Goal: Information Seeking & Learning: Find specific fact

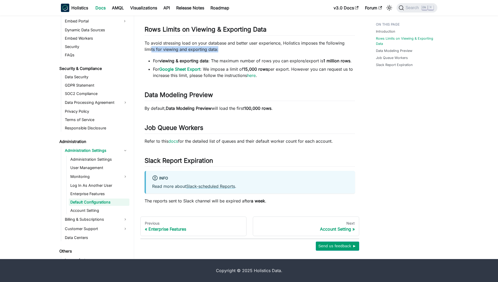
drag, startPoint x: 151, startPoint y: 48, endPoint x: 303, endPoint y: 47, distance: 152.1
click at [303, 47] on p "To avoid stressing load on your database and better user experience, Holistics …" at bounding box center [250, 46] width 210 height 13
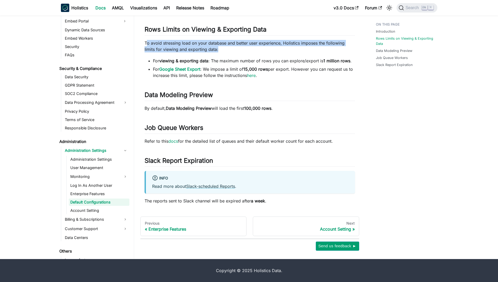
drag, startPoint x: 147, startPoint y: 45, endPoint x: 273, endPoint y: 48, distance: 126.8
click at [273, 48] on p "To avoid stressing load on your database and better user experience, Holistics …" at bounding box center [250, 46] width 210 height 13
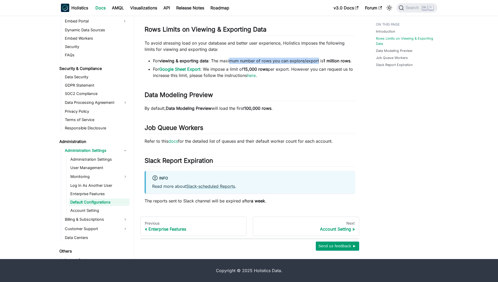
drag, startPoint x: 229, startPoint y: 61, endPoint x: 319, endPoint y: 62, distance: 89.1
click at [319, 62] on li "For viewing & exporting data : The maximum number of rows you can explore/expor…" at bounding box center [254, 61] width 202 height 6
drag, startPoint x: 221, startPoint y: 68, endPoint x: 344, endPoint y: 64, distance: 123.4
click at [344, 64] on ul "For viewing & exporting data : The maximum number of rows you can explore/expor…" at bounding box center [250, 68] width 210 height 21
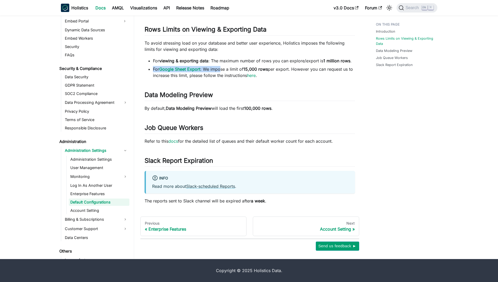
click at [344, 64] on ul "For viewing & exporting data : The maximum number of rows you can explore/expor…" at bounding box center [250, 68] width 210 height 21
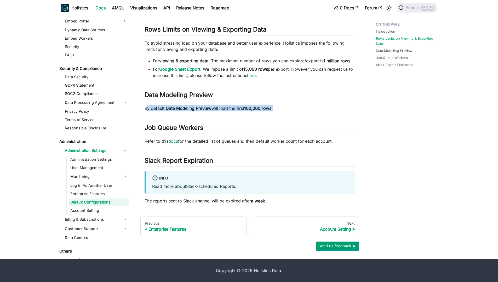
drag, startPoint x: 146, startPoint y: 106, endPoint x: 280, endPoint y: 106, distance: 133.8
click at [280, 106] on p "By default, Data Modeling Preview will load the first 100,000 rows ." at bounding box center [250, 108] width 210 height 6
drag, startPoint x: 183, startPoint y: 107, endPoint x: 298, endPoint y: 107, distance: 115.5
click at [298, 107] on p "By default, Data Modeling Preview will load the first 100,000 rows ." at bounding box center [250, 108] width 210 height 6
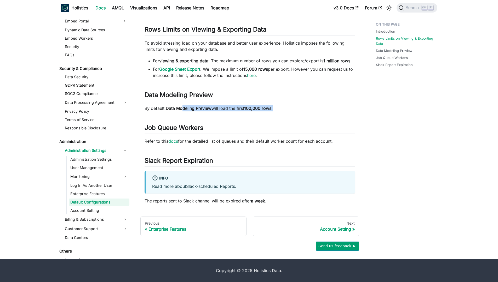
click at [298, 107] on p "By default, Data Modeling Preview will load the first 100,000 rows ." at bounding box center [250, 108] width 210 height 6
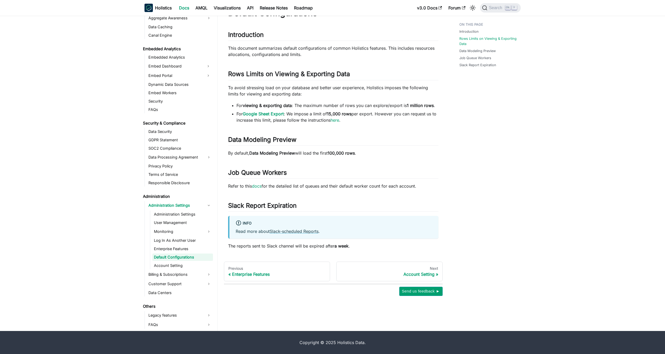
scroll to position [476, 0]
click at [545, 168] on main "Administration Administration Settings Default Configurations On this page Defa…" at bounding box center [442, 162] width 448 height 338
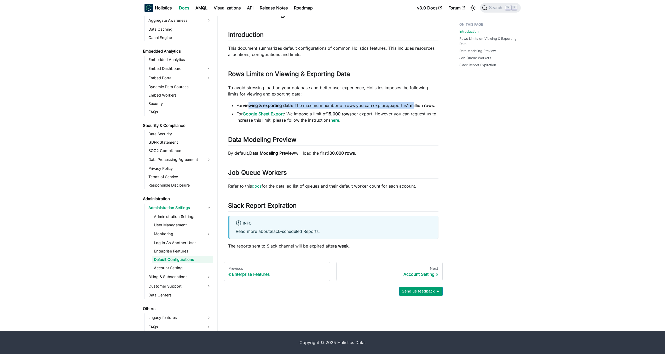
drag, startPoint x: 256, startPoint y: 104, endPoint x: 414, endPoint y: 107, distance: 158.4
click at [414, 107] on li "For viewing & exporting data : The maximum number of rows you can explore/expor…" at bounding box center [337, 105] width 202 height 6
click at [414, 107] on strong "1 million rows" at bounding box center [420, 105] width 27 height 5
click at [585, 123] on main "Administration Administration Settings Default Configurations On this page Defa…" at bounding box center [442, 162] width 448 height 338
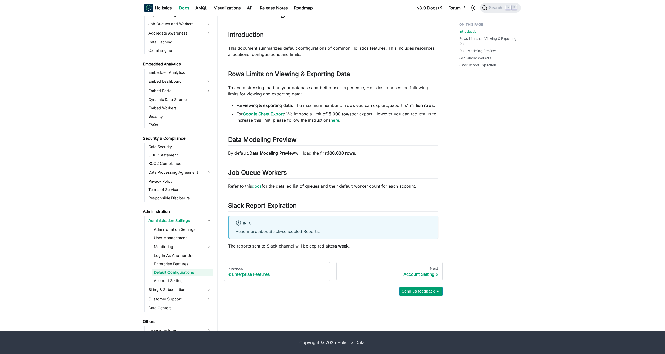
scroll to position [474, 0]
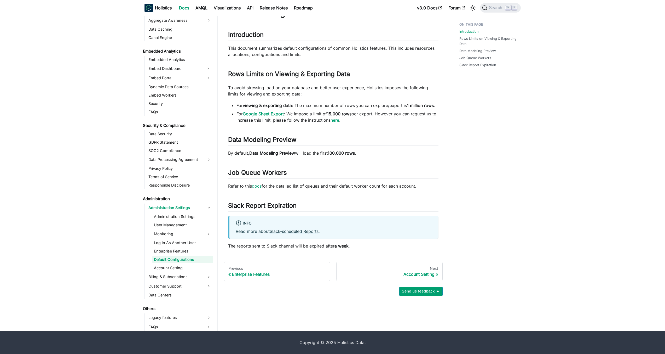
click at [585, 123] on main "Administration Administration Settings Default Configurations On this page Defa…" at bounding box center [442, 162] width 448 height 338
